Goal: Task Accomplishment & Management: Use online tool/utility

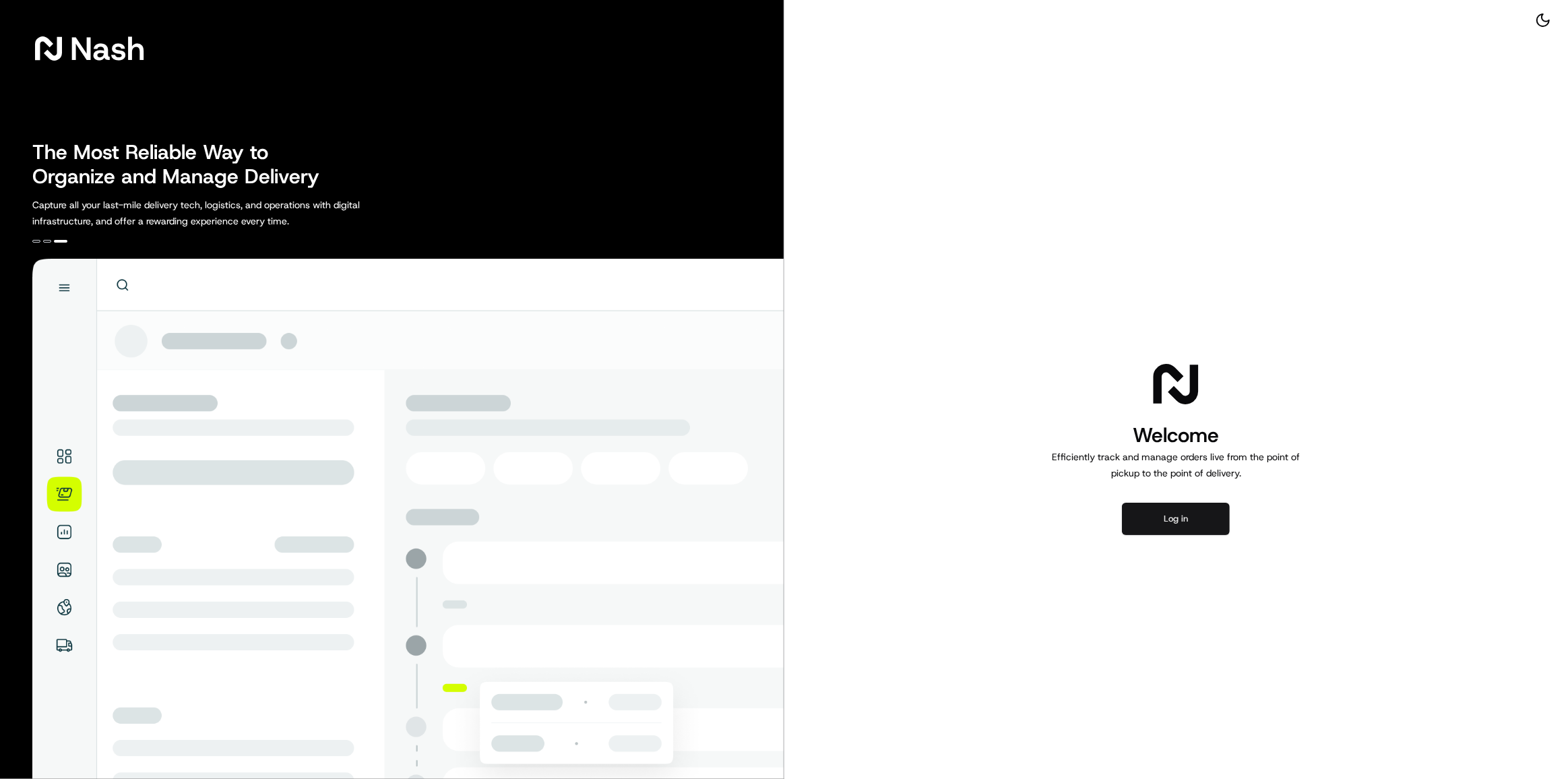
click at [1171, 523] on button "Log in" at bounding box center [1175, 519] width 108 height 32
